Goal: Obtain resource: Obtain resource

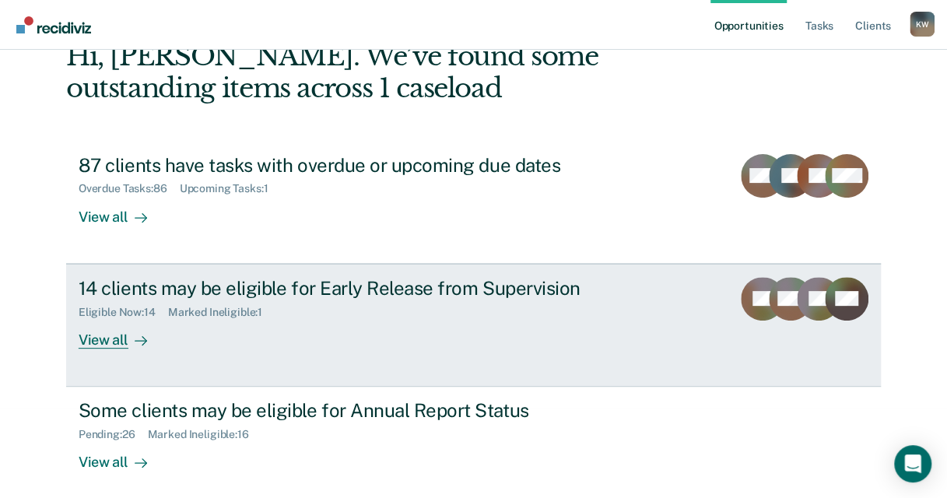
scroll to position [100, 0]
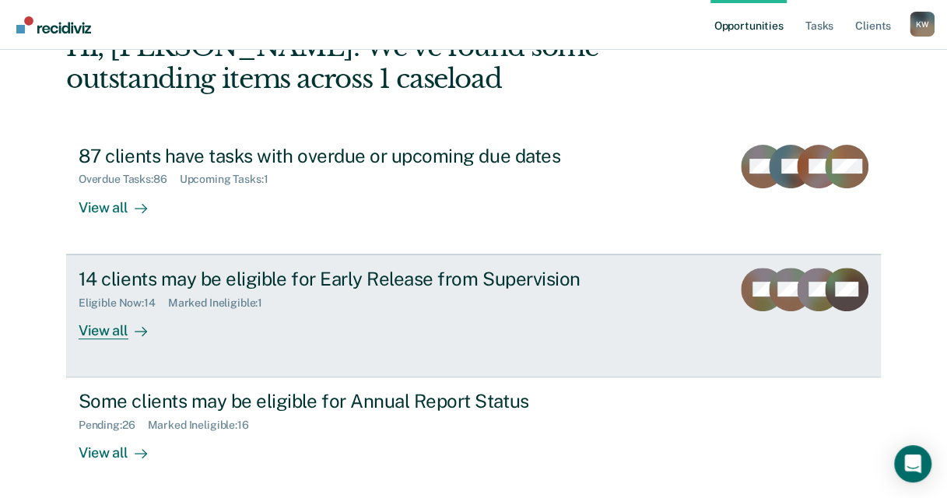
click at [431, 303] on div "Eligible Now : 14 Marked Ineligible : 1" at bounding box center [352, 299] width 546 height 19
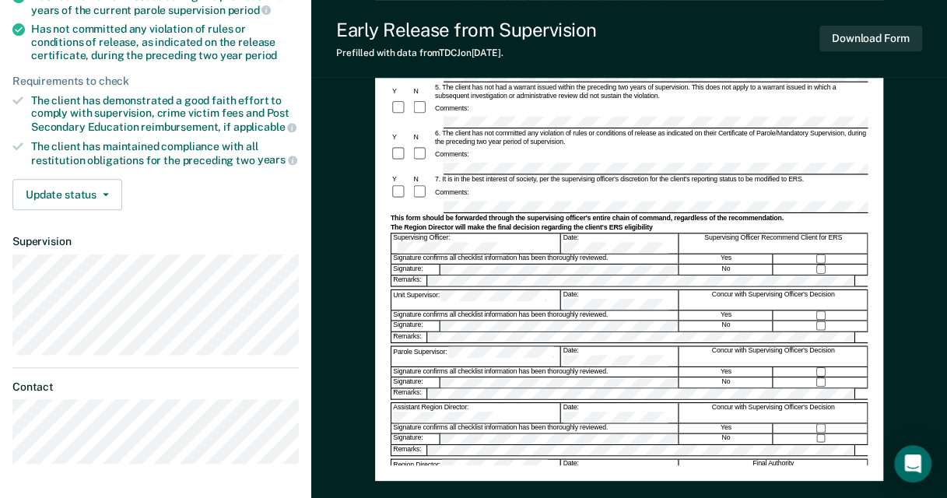
scroll to position [311, 0]
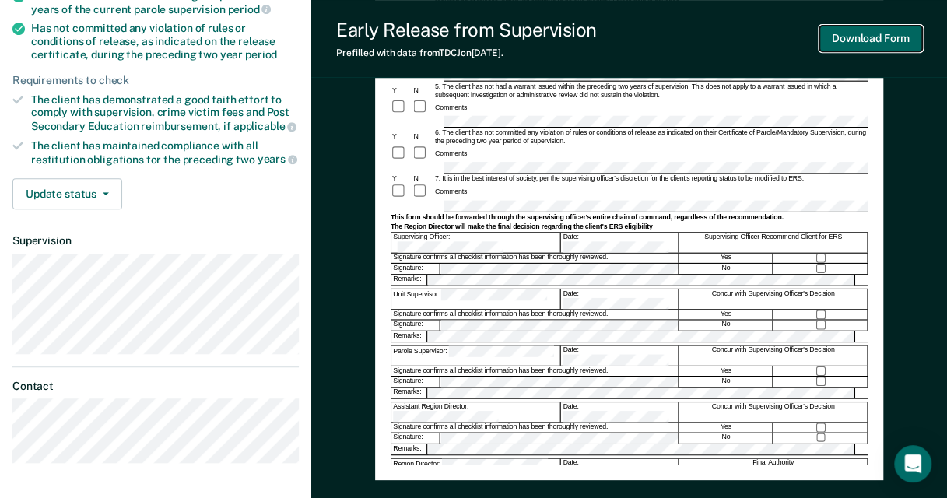
click at [884, 40] on button "Download Form" at bounding box center [870, 39] width 103 height 26
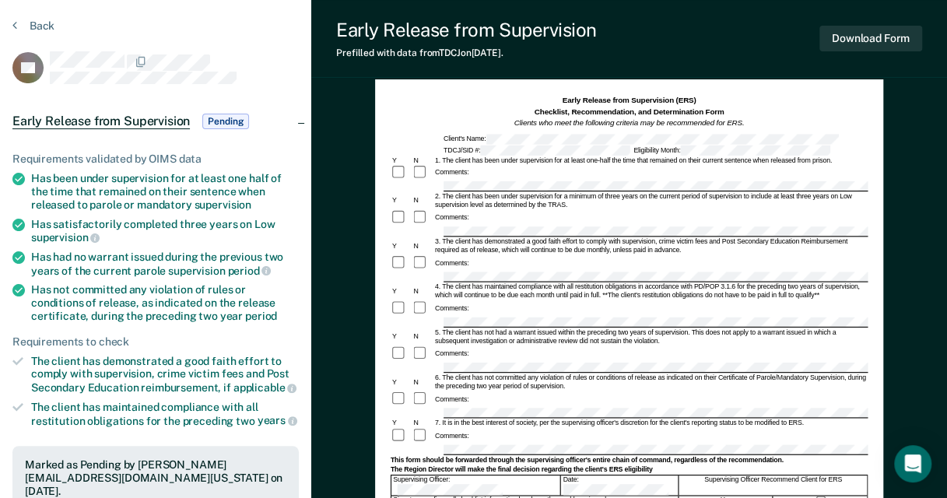
scroll to position [0, 0]
